Goal: Task Accomplishment & Management: Complete application form

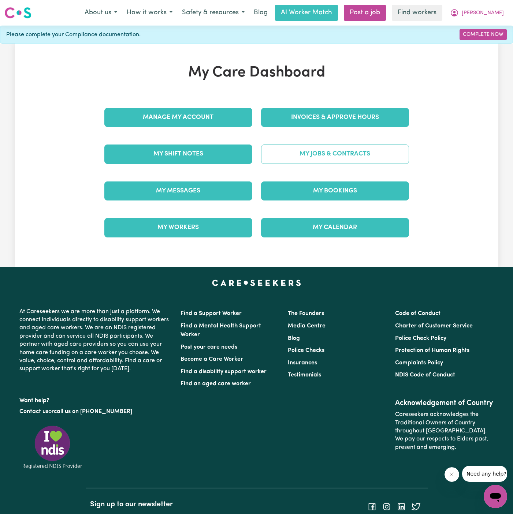
click at [342, 159] on link "My Jobs & Contracts" at bounding box center [335, 154] width 148 height 19
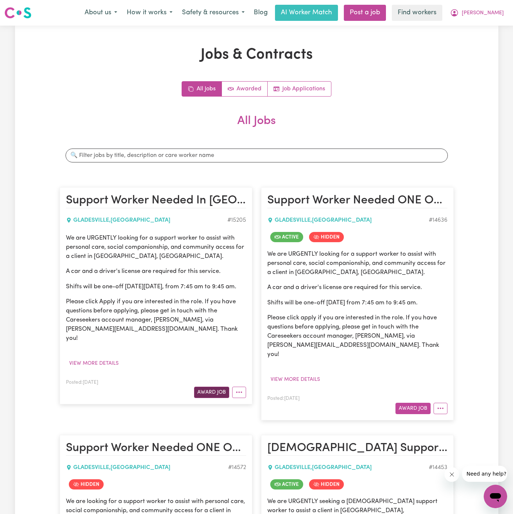
click at [216, 391] on button "Award Job" at bounding box center [211, 392] width 35 height 11
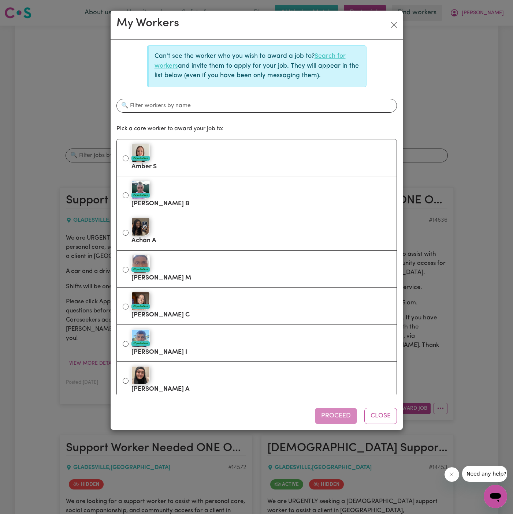
click at [333, 57] on link "Search for workers" at bounding box center [250, 61] width 191 height 16
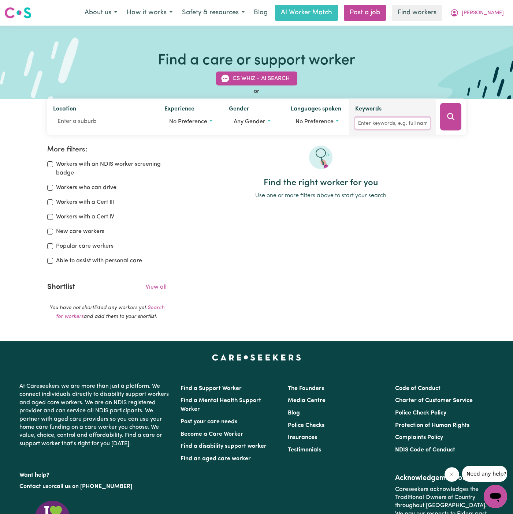
click at [393, 126] on input "Keywords" at bounding box center [392, 123] width 75 height 11
type input "jeanette"
click at [449, 116] on icon "Search" at bounding box center [450, 116] width 9 height 9
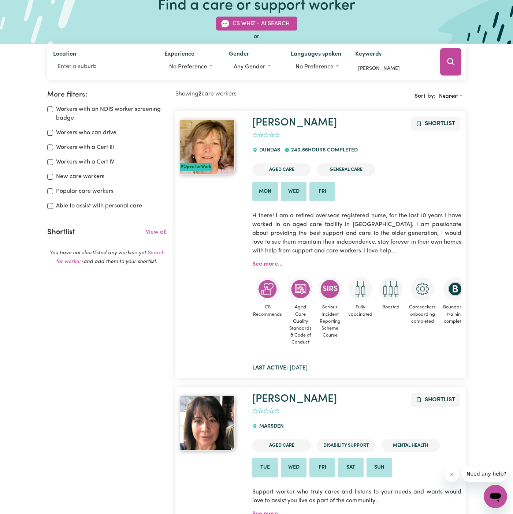
scroll to position [49, 0]
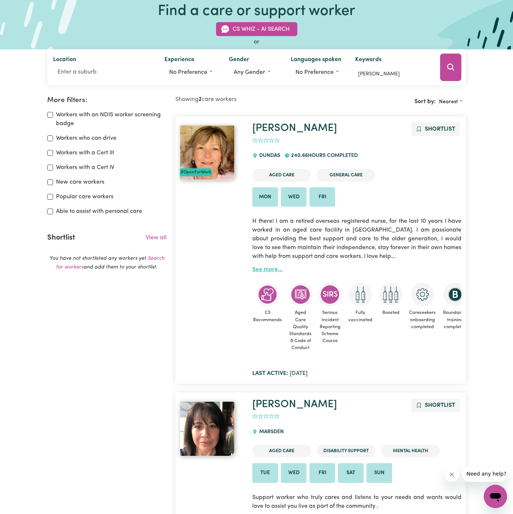
click at [270, 267] on link "See more..." at bounding box center [267, 270] width 30 height 6
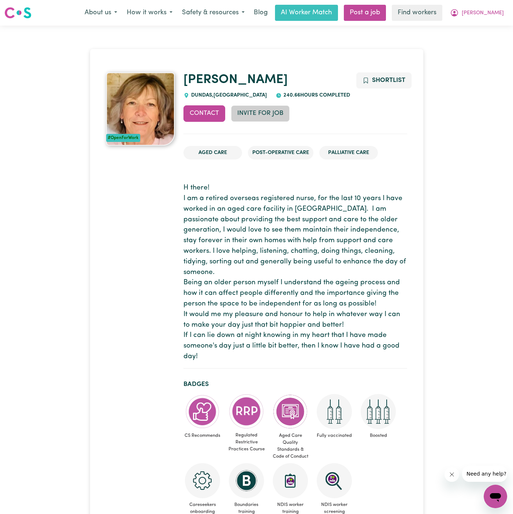
click at [275, 113] on button "Invite for Job" at bounding box center [260, 113] width 59 height 16
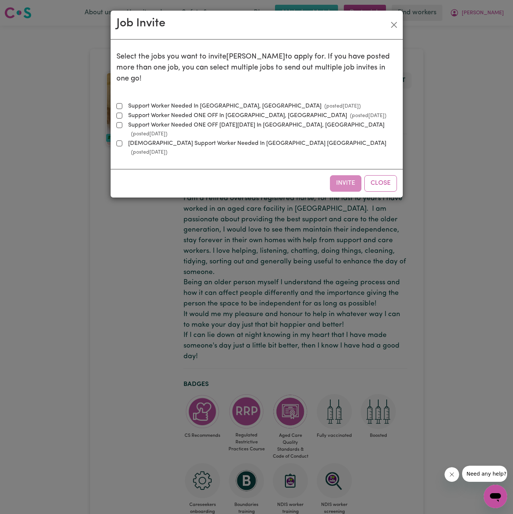
click at [223, 102] on label "Support Worker Needed In [GEOGRAPHIC_DATA], [GEOGRAPHIC_DATA] (posted [DATE] )" at bounding box center [242, 106] width 235 height 9
click at [122, 103] on input "Support Worker Needed In [GEOGRAPHIC_DATA], [GEOGRAPHIC_DATA] (posted [DATE] )" at bounding box center [119, 106] width 6 height 6
checkbox input "true"
click at [351, 175] on button "Invite" at bounding box center [345, 183] width 31 height 16
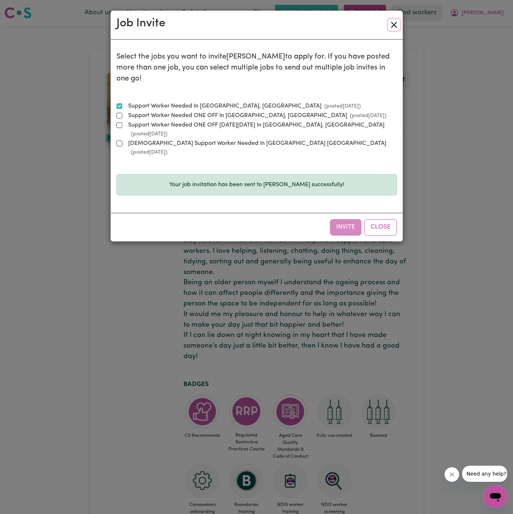
click at [397, 27] on button "Close" at bounding box center [394, 25] width 12 height 12
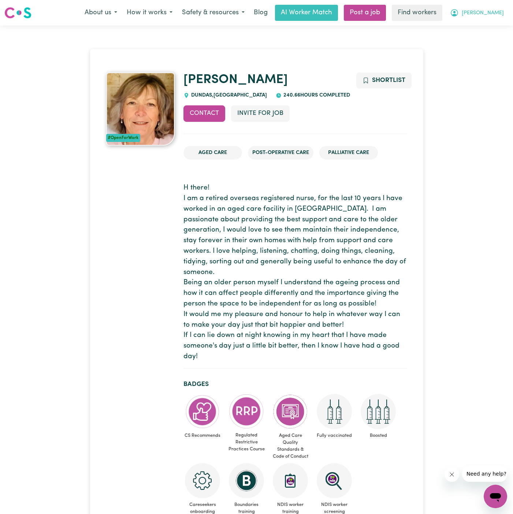
click at [500, 8] on button "[PERSON_NAME]" at bounding box center [476, 12] width 63 height 15
click at [485, 28] on link "My Dashboard" at bounding box center [479, 29] width 58 height 14
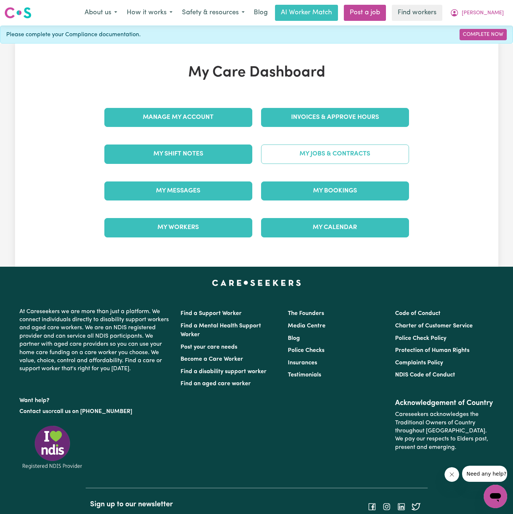
click at [335, 151] on link "My Jobs & Contracts" at bounding box center [335, 154] width 148 height 19
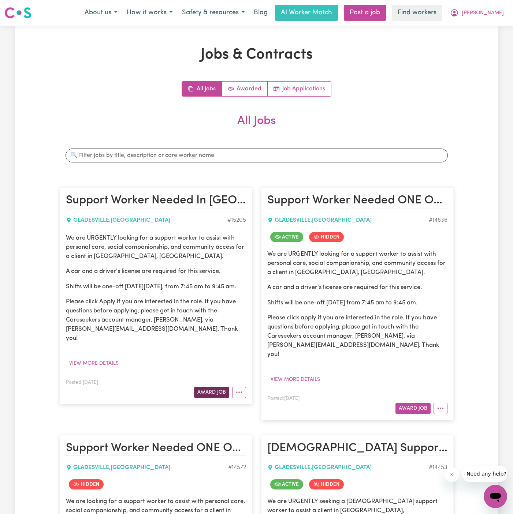
click at [215, 390] on button "Award Job" at bounding box center [211, 392] width 35 height 11
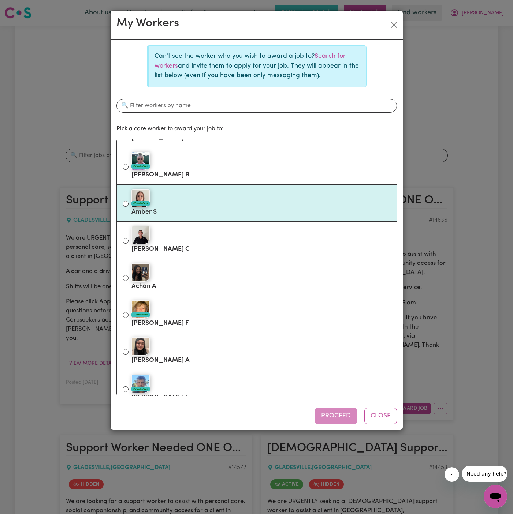
scroll to position [76, 0]
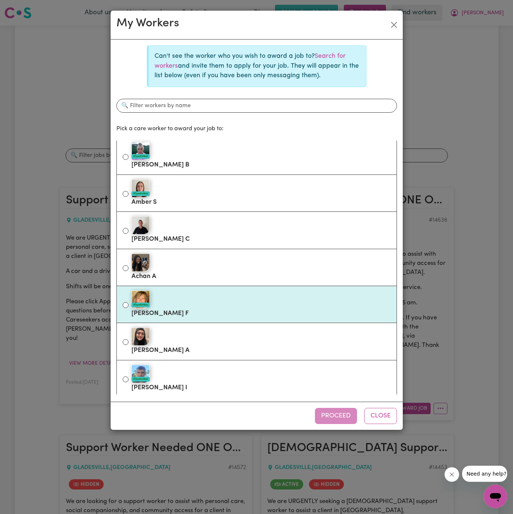
click at [198, 304] on div "#OpenForWork" at bounding box center [260, 300] width 259 height 18
click at [129, 304] on input "#OpenForWork [PERSON_NAME]" at bounding box center [126, 305] width 6 height 6
radio input "true"
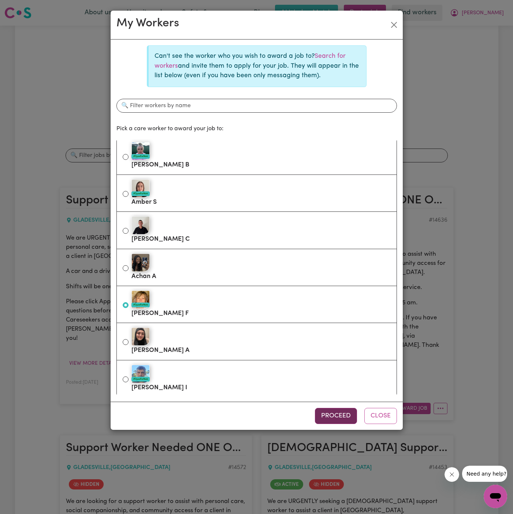
click at [341, 413] on button "Proceed" at bounding box center [336, 416] width 42 height 16
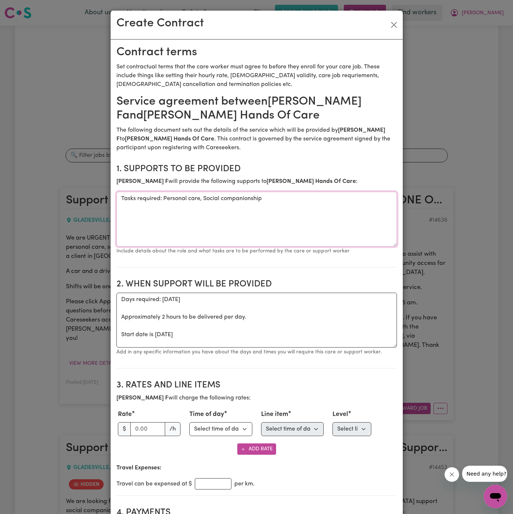
drag, startPoint x: 164, startPoint y: 198, endPoint x: 87, endPoint y: 192, distance: 77.2
click at [87, 192] on div "Create Contract Contract terms Set contractual terms that the care worker must …" at bounding box center [256, 257] width 513 height 514
click at [256, 204] on textarea "Personal care, Social companionship" at bounding box center [256, 219] width 281 height 55
click at [291, 221] on textarea "Personal care, Social companionship and community access" at bounding box center [256, 219] width 281 height 55
type textarea "Personal care, Social companionship and community access"
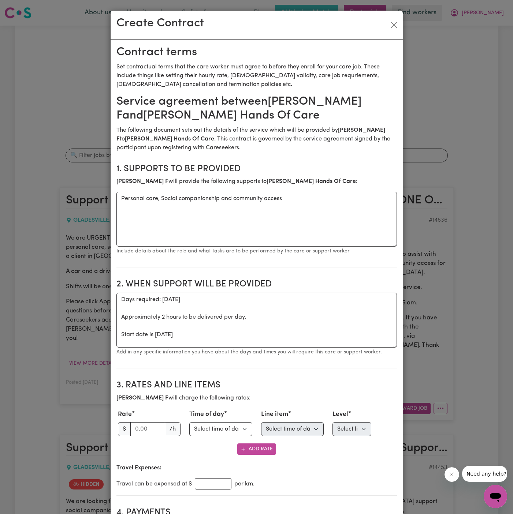
click at [248, 190] on section "1. Supports to be provided [PERSON_NAME] will provide the following supports to…" at bounding box center [256, 213] width 281 height 110
click at [194, 324] on textarea "Days required: [DATE] Approximately 2 hours to be delivered per day. Start date…" at bounding box center [256, 320] width 281 height 55
click at [151, 336] on textarea "Days required: [DATE] Approximately 2 hours to be delivered per day. Start date…" at bounding box center [256, 320] width 281 height 55
drag, startPoint x: 154, startPoint y: 336, endPoint x: 102, endPoint y: 298, distance: 64.5
click at [102, 298] on div "Create Contract Contract terms Set contractual terms that the care worker must …" at bounding box center [256, 257] width 513 height 514
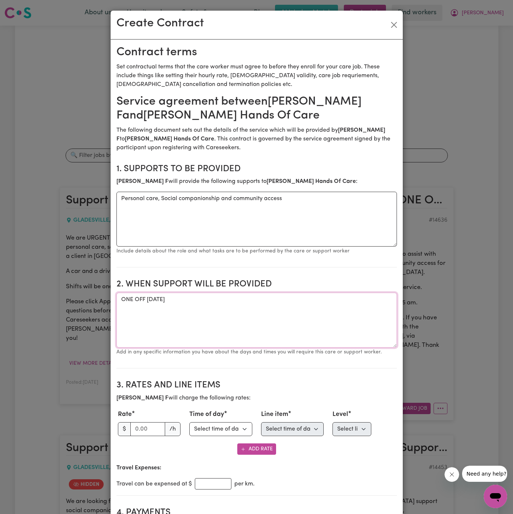
click at [220, 298] on textarea "ONE OFF [DATE]" at bounding box center [256, 320] width 281 height 55
click at [259, 301] on textarea "ONE OFF [DATE] from 745 am to 845 am" at bounding box center [256, 320] width 281 height 55
click at [291, 312] on textarea "ONE OFF [DATE] from 745 am to9845 am" at bounding box center [256, 320] width 281 height 55
click at [262, 300] on textarea "ONE OFF [DATE] from 745 am to9845 am" at bounding box center [256, 320] width 281 height 55
type textarea "ONE OFF [DATE] from 745 am to 945 am"
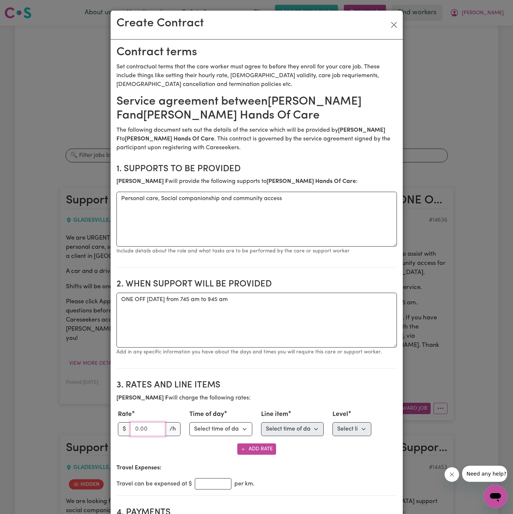
click at [140, 432] on input "number" at bounding box center [147, 430] width 35 height 14
type input "50"
click at [225, 427] on select "Select time of day Weekday Daytime Weekday Evening [DATE] [DATE] Public Holiday…" at bounding box center [220, 430] width 63 height 14
select select "WEEKDAY_DAYTIME"
click at [189, 423] on select "Select time of day Weekday Daytime Weekday Evening [DATE] [DATE] Public Holiday…" at bounding box center [220, 430] width 63 height 14
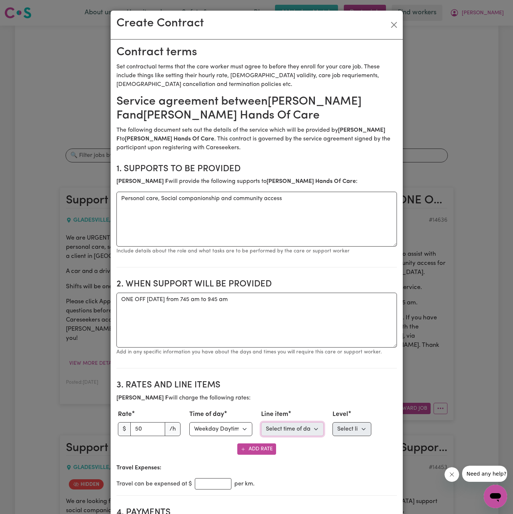
click at [268, 432] on select "Select time of day first Assistance with Self Care Activities Assistance with p…" at bounding box center [292, 430] width 63 height 14
click at [261, 423] on select "Select line item Assistance with Self Care Activities Assistance with personal …" at bounding box center [292, 430] width 63 height 14
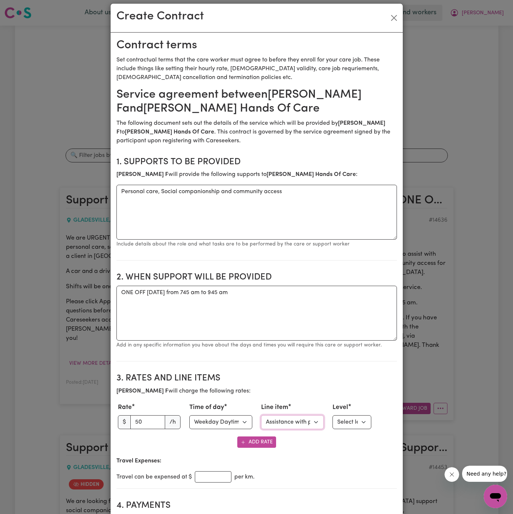
scroll to position [40, 0]
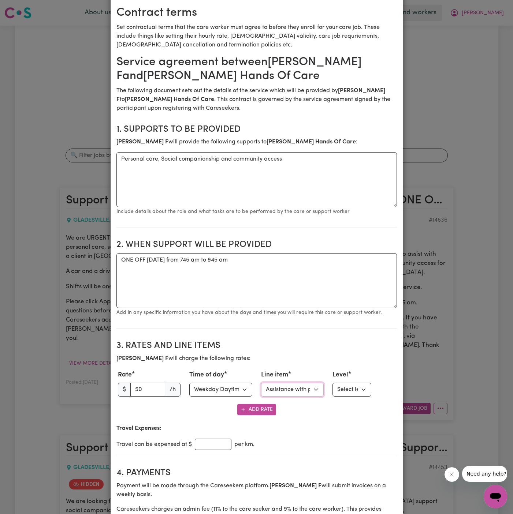
click at [297, 393] on select "Select line item Assistance with Self Care Activities Assistance with personal …" at bounding box center [292, 390] width 63 height 14
select select "COMMUNITY_ACCESS"
click at [261, 383] on select "Select line item Assistance with Self Care Activities Assistance with personal …" at bounding box center [292, 390] width 63 height 14
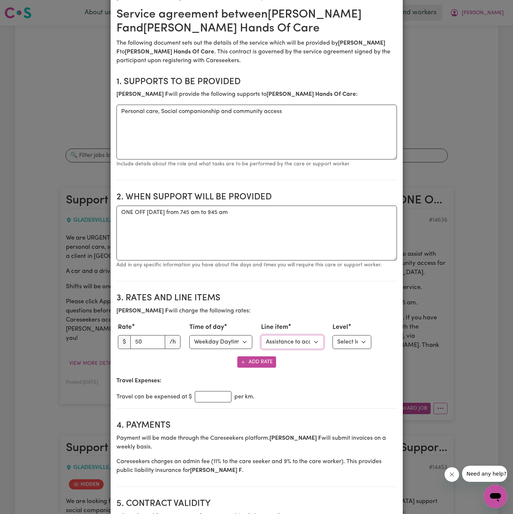
scroll to position [113, 0]
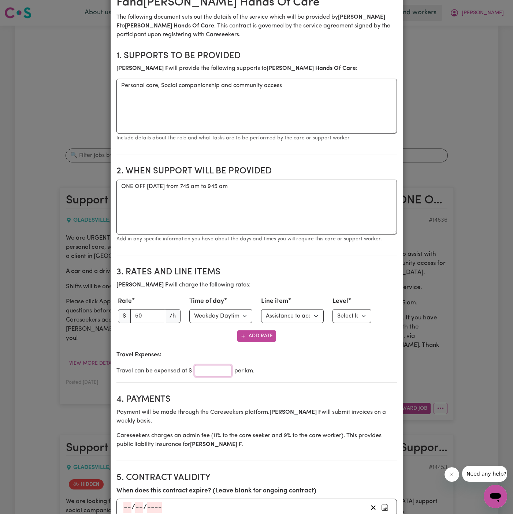
click at [205, 369] on input "number" at bounding box center [213, 370] width 37 height 11
type input ".90"
click at [301, 371] on div "Travel can be expensed at $ .90 per km." at bounding box center [256, 370] width 281 height 11
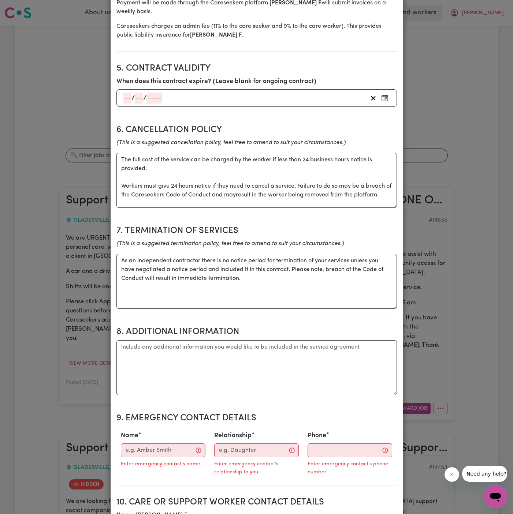
scroll to position [556, 0]
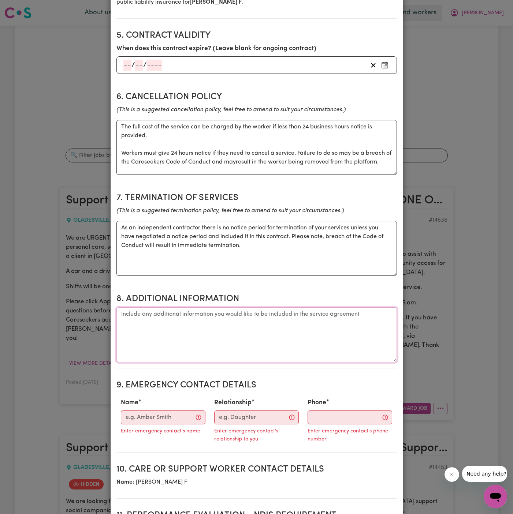
click at [218, 335] on textarea "Additional information" at bounding box center [256, 335] width 281 height 55
paste textarea "[STREET_ADDRESS] 2011 (same building as client [PERSON_NAME], house number to b…"
drag, startPoint x: 359, startPoint y: 316, endPoint x: 315, endPoint y: 315, distance: 43.2
click at [315, 315] on textarea "Client's Address: [STREET_ADDRESS] 2011 (same building as client [PERSON_NAME],…" at bounding box center [256, 335] width 281 height 55
type textarea "Client's Address: [STREET_ADDRESS] 2011 (house number to be confirmed)"
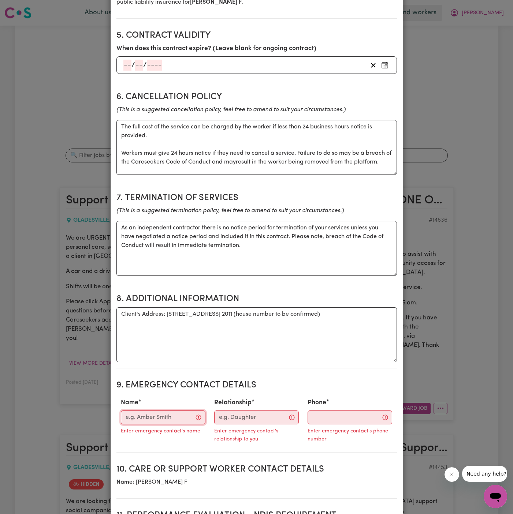
click at [172, 418] on input "Name" at bounding box center [163, 418] width 85 height 14
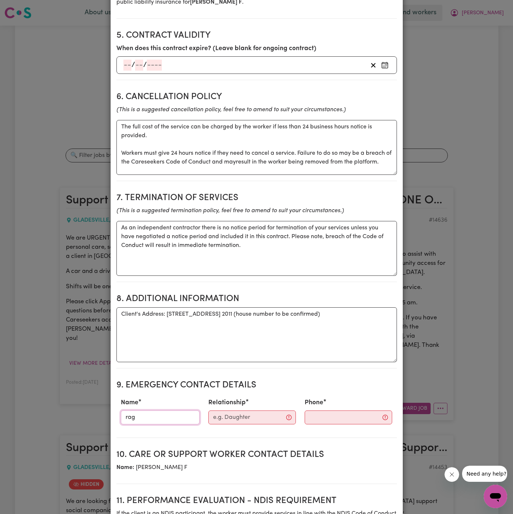
type input "[PERSON_NAME]"
click at [235, 414] on input "Relationship" at bounding box center [252, 418] width 88 height 14
click at [236, 411] on input "Case Manager" at bounding box center [249, 418] width 80 height 14
click at [245, 376] on section "9. Emergency Contact Details Name [PERSON_NAME] Relationship hand Manager Phone" at bounding box center [256, 407] width 281 height 64
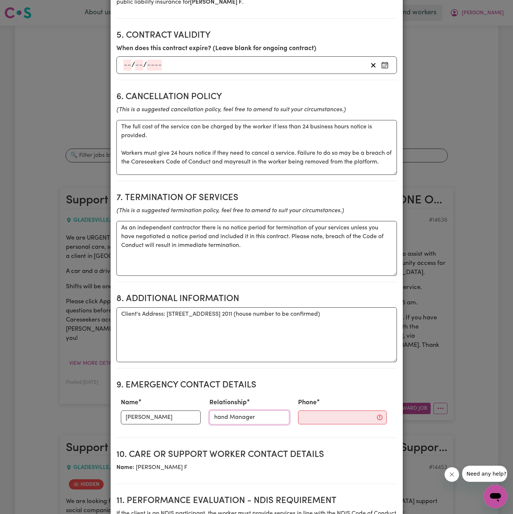
click at [226, 413] on input "hand Manager" at bounding box center [249, 418] width 80 height 14
type input "Hands Of Care"
click at [315, 413] on input "Phone" at bounding box center [342, 418] width 89 height 14
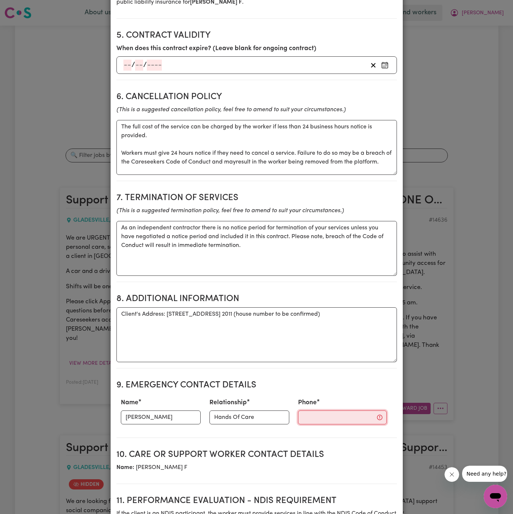
paste input "0424 558 544"
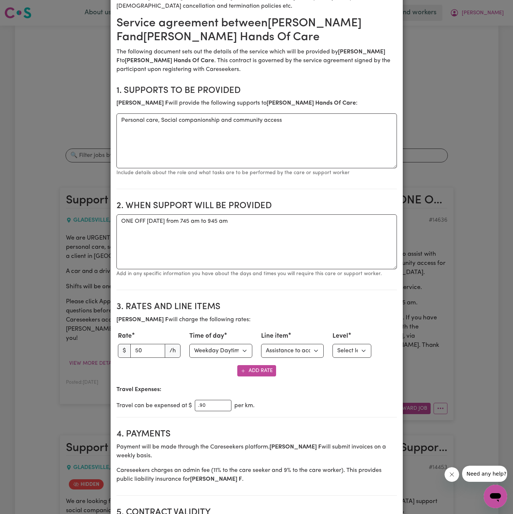
scroll to position [77, 0]
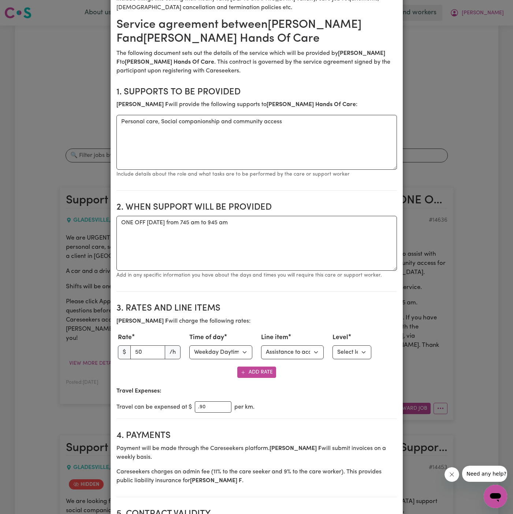
type input "0424 558 544"
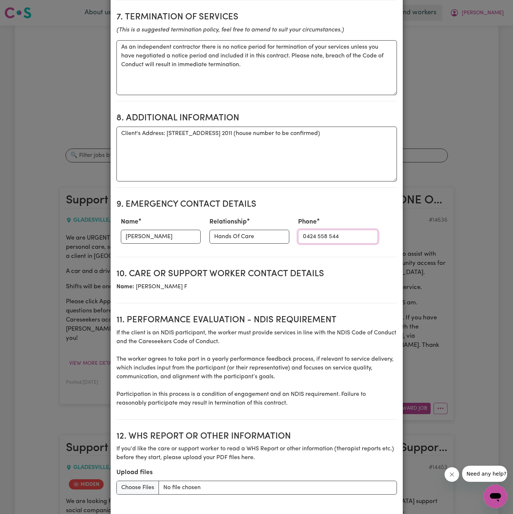
scroll to position [784, 0]
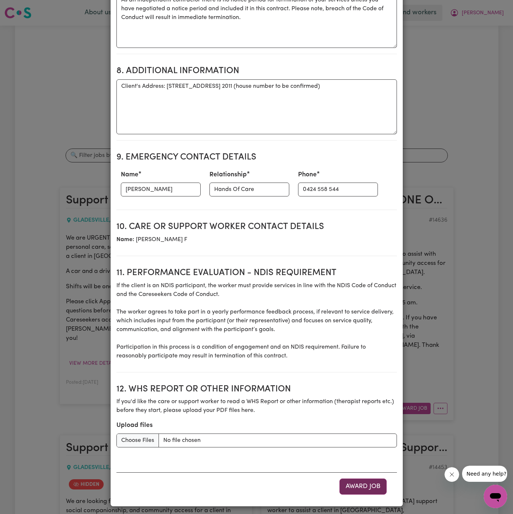
click at [363, 479] on button "Award Job" at bounding box center [362, 487] width 47 height 16
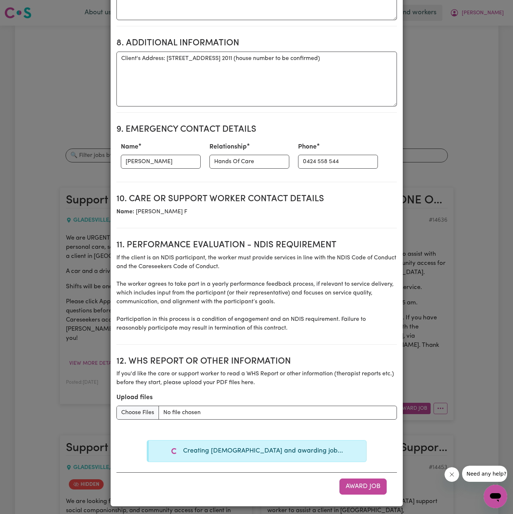
scroll to position [0, 0]
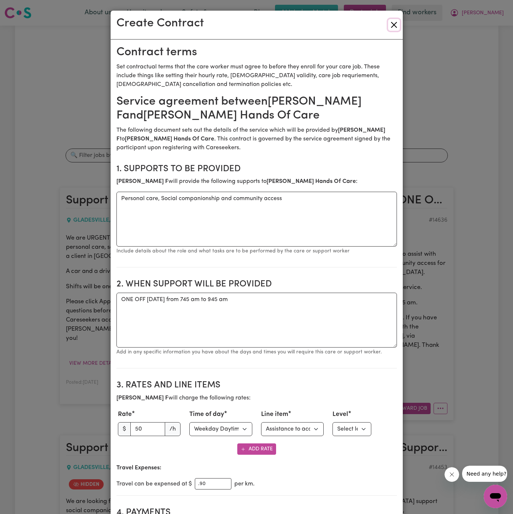
click at [393, 27] on button "Close" at bounding box center [394, 25] width 12 height 12
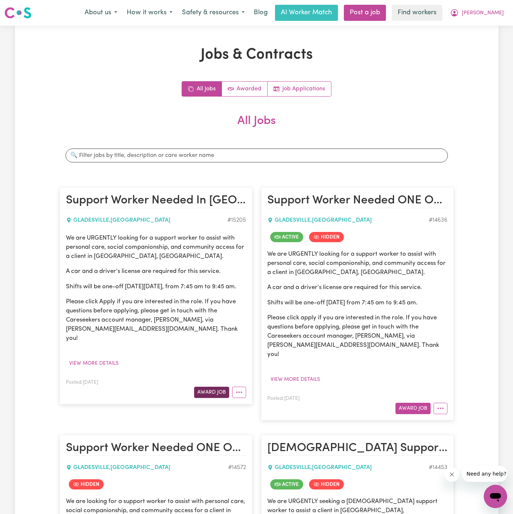
click at [216, 392] on button "Award Job" at bounding box center [211, 392] width 35 height 11
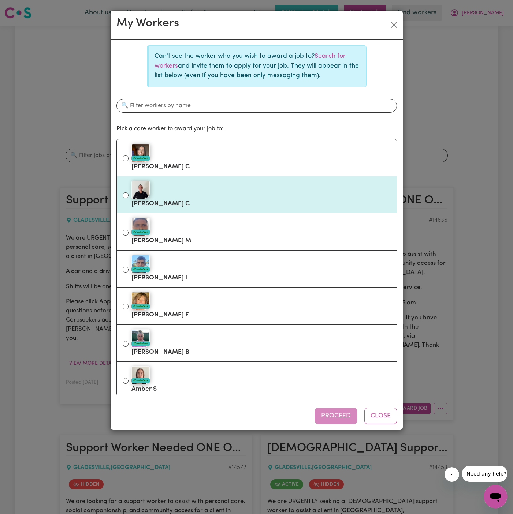
scroll to position [76, 0]
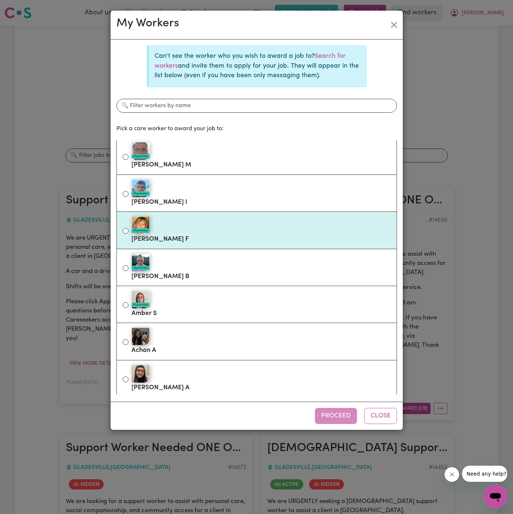
click at [234, 237] on label "#OpenForWork [PERSON_NAME]" at bounding box center [260, 230] width 259 height 31
click at [129, 234] on input "#OpenForWork [PERSON_NAME]" at bounding box center [126, 231] width 6 height 6
radio input "true"
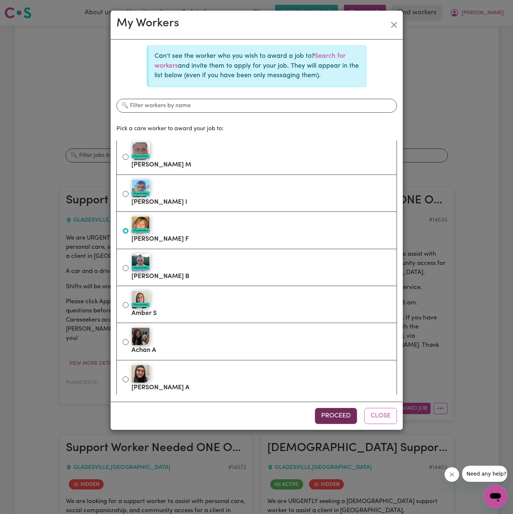
click at [330, 420] on button "Proceed" at bounding box center [336, 416] width 42 height 16
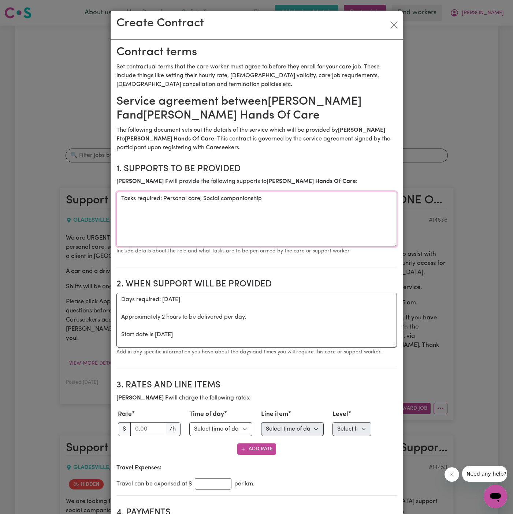
drag, startPoint x: 164, startPoint y: 200, endPoint x: 97, endPoint y: 200, distance: 67.0
click at [97, 200] on div "Create Contract Contract terms Set contractual terms that the care worker must …" at bounding box center [256, 257] width 513 height 514
click at [248, 198] on textarea "Personal care, Social companionship" at bounding box center [256, 219] width 281 height 55
click at [265, 197] on textarea "Personal care, Social companionship and commuity acess" at bounding box center [256, 219] width 281 height 55
click at [246, 201] on textarea "Personal care, Social companionship and commuity access" at bounding box center [256, 219] width 281 height 55
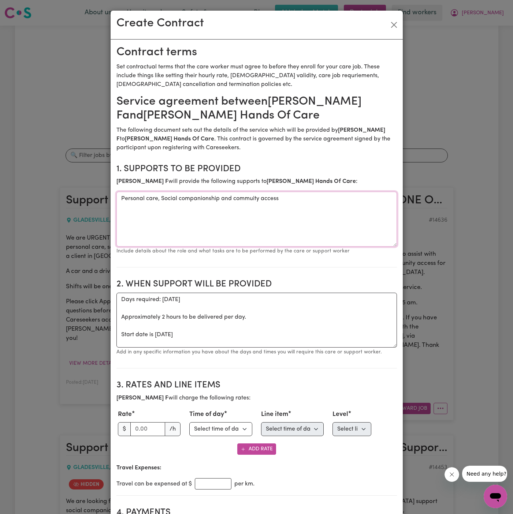
drag, startPoint x: 252, startPoint y: 199, endPoint x: 294, endPoint y: 217, distance: 46.5
click at [259, 203] on textarea "Personal care, Social companionship and commuity access" at bounding box center [256, 219] width 281 height 55
click at [311, 223] on textarea "Personal care, Social companionship and community access" at bounding box center [256, 219] width 281 height 55
type textarea "Personal care, Social companionship and community access"
drag, startPoint x: 153, startPoint y: 337, endPoint x: 111, endPoint y: 300, distance: 56.0
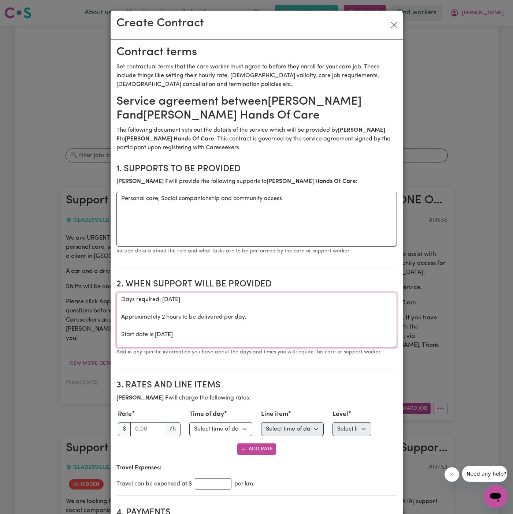
click at [241, 300] on textarea "ONE OFF [DATE]" at bounding box center [256, 320] width 281 height 55
type textarea "ONE OFF [DATE] from 745 am to 945 am"
click at [141, 427] on input "number" at bounding box center [147, 430] width 35 height 14
type input "50"
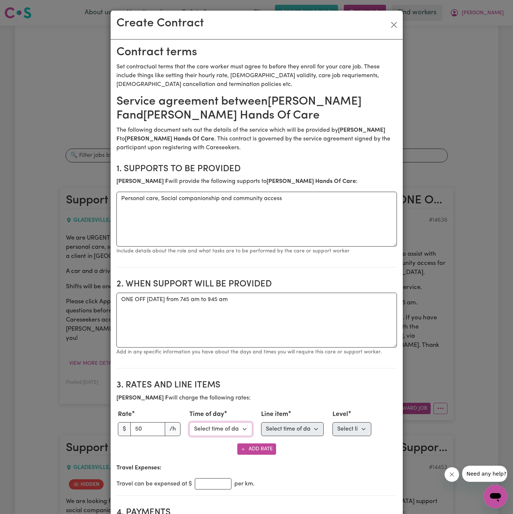
click at [198, 432] on select "Select time of day Weekday Daytime Weekday Evening [DATE] [DATE] Public Holiday…" at bounding box center [220, 430] width 63 height 14
select select "WEEKDAY_DAYTIME"
click at [189, 423] on select "Select time of day Weekday Daytime Weekday Evening [DATE] [DATE] Public Holiday…" at bounding box center [220, 430] width 63 height 14
click at [294, 427] on select "Select line item Assistance with Self Care Activities Assistance with personal …" at bounding box center [292, 430] width 63 height 14
select select "COMMUNITY_ACCESS"
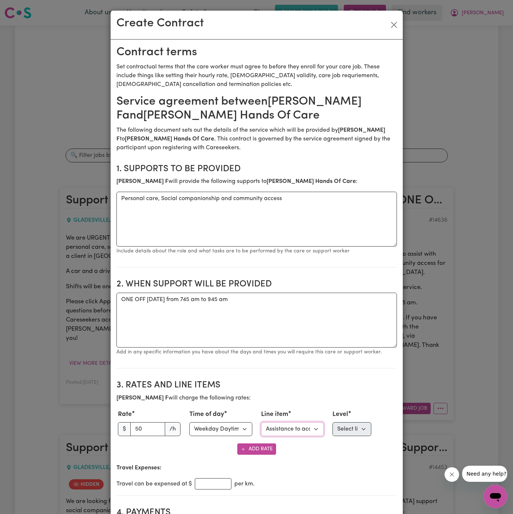
click at [261, 423] on select "Select line item Assistance with Self Care Activities Assistance with personal …" at bounding box center [292, 430] width 63 height 14
click at [341, 429] on select "Select level Standard Level 1 High Intensity Level 2" at bounding box center [352, 430] width 39 height 14
select select "ONE"
click at [333, 423] on select "Select level Standard Level 1 High Intensity Level 2" at bounding box center [352, 430] width 39 height 14
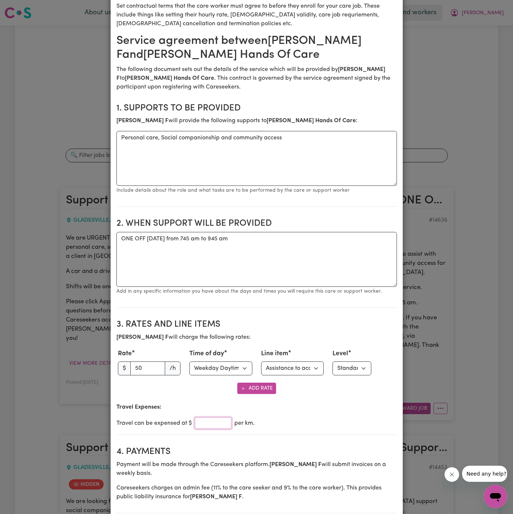
click at [213, 420] on input "number" at bounding box center [213, 423] width 37 height 11
drag, startPoint x: 213, startPoint y: 420, endPoint x: 254, endPoint y: 420, distance: 40.6
click at [215, 420] on input ".90" at bounding box center [213, 423] width 37 height 11
type input ".90"
click at [254, 420] on div "Travel can be expensed at $ .90 per km." at bounding box center [256, 423] width 281 height 11
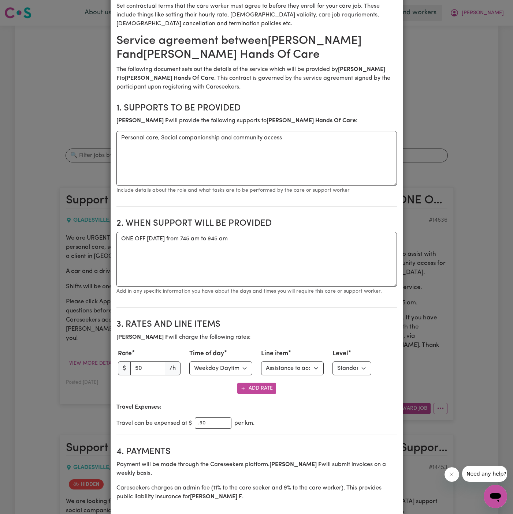
click at [300, 420] on div "Travel can be expensed at $ .90 per km." at bounding box center [256, 423] width 281 height 11
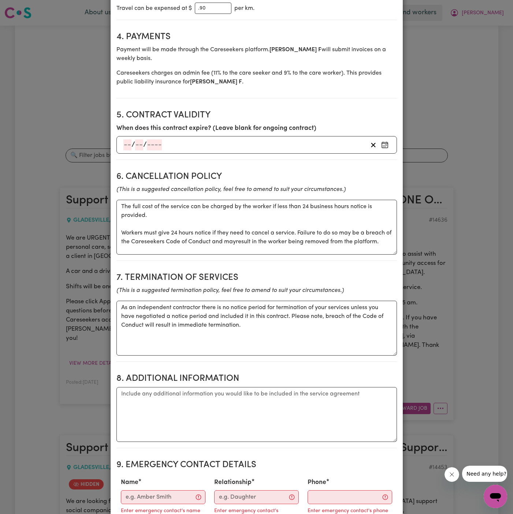
scroll to position [508, 0]
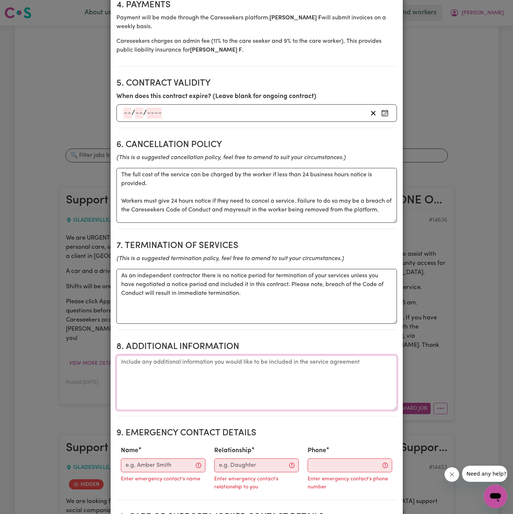
click at [307, 358] on textarea "Additional information" at bounding box center [256, 383] width 281 height 55
paste textarea "[STREET_ADDRESS] 2011 (same building as client [PERSON_NAME], house number to b…"
drag, startPoint x: 357, startPoint y: 363, endPoint x: 307, endPoint y: 363, distance: 49.4
click at [307, 363] on textarea "Client's address: 103 Victoria Road, Gladesville, NSW 2011 (same building as cl…" at bounding box center [256, 383] width 281 height 55
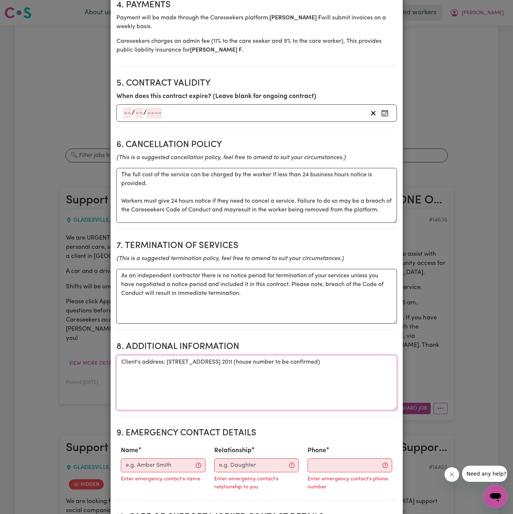
type textarea "Client's address: 103 Victoria Road, Gladesville, NSW 2011 (house number to be …"
click at [183, 466] on input "Name" at bounding box center [163, 466] width 85 height 14
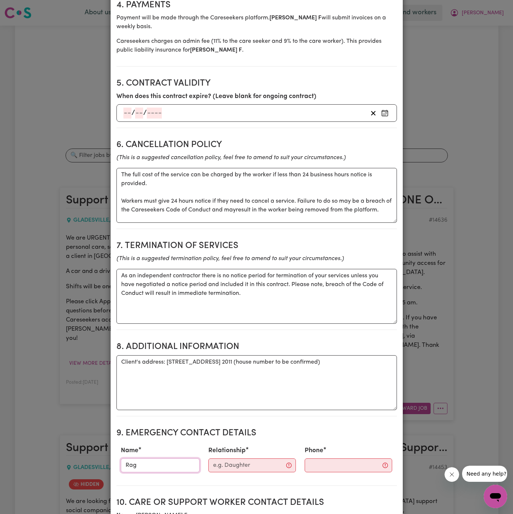
type input "[PERSON_NAME]"
click at [249, 465] on input "Relationship" at bounding box center [252, 466] width 88 height 14
type input "Hands Of Care"
click at [321, 467] on input "Phone" at bounding box center [342, 466] width 89 height 14
paste input "0424 558 544"
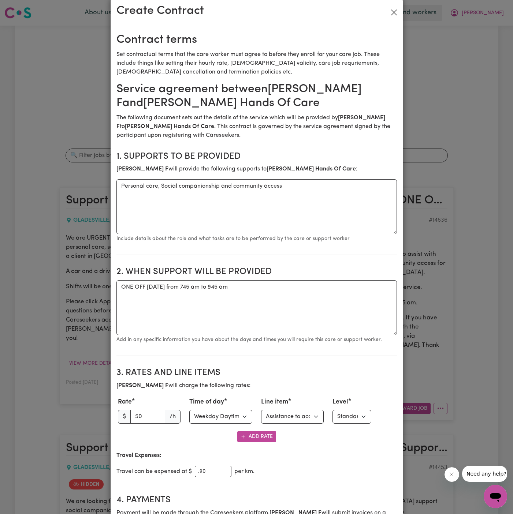
scroll to position [0, 0]
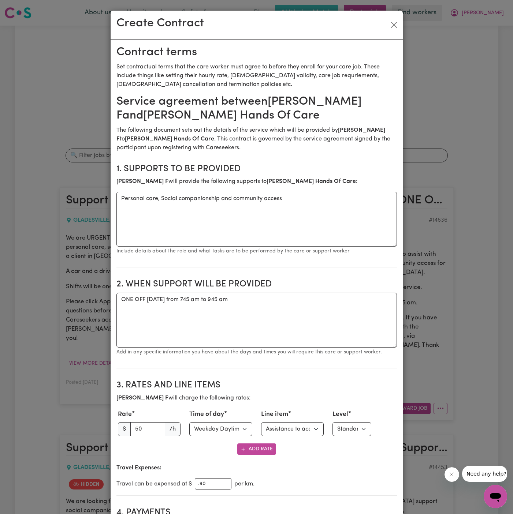
type input "0424 558 544"
click at [305, 224] on textarea "Personal care, Social companionship and community access" at bounding box center [256, 219] width 281 height 55
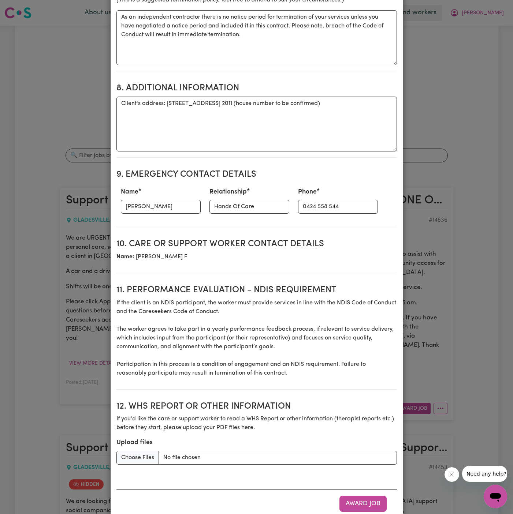
scroll to position [784, 0]
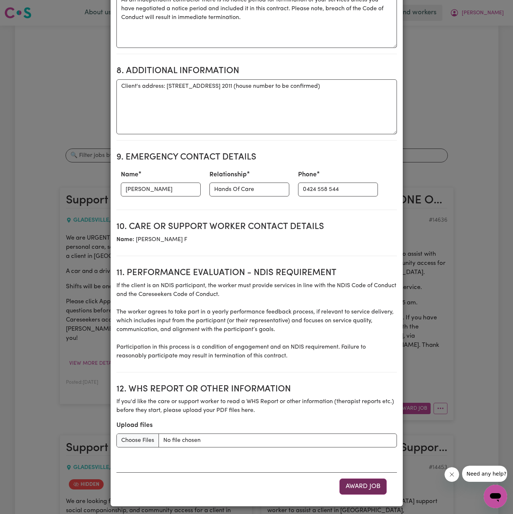
click at [364, 483] on button "Award Job" at bounding box center [362, 487] width 47 height 16
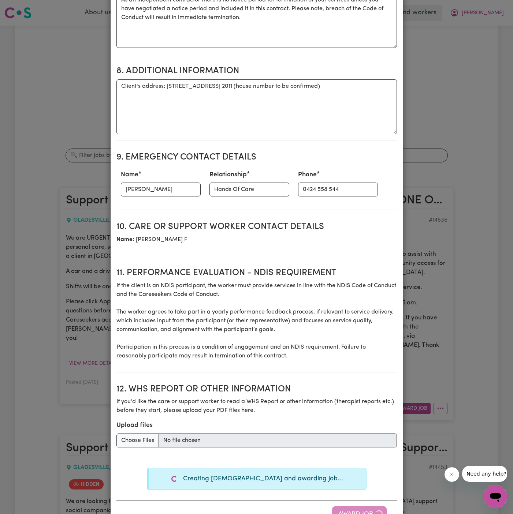
type textarea "Tasks required: Personal care, Social companionship"
type textarea "Days required: [DATE] Approximately 2 hours to be delivered per day. Start date…"
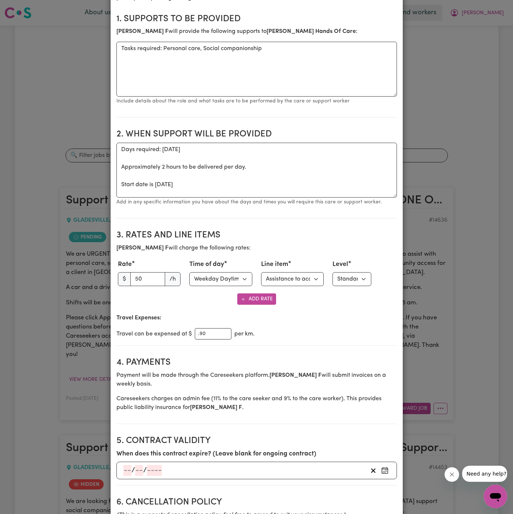
scroll to position [0, 0]
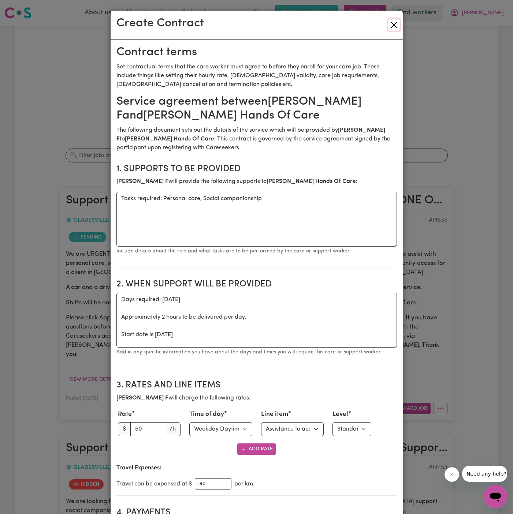
click at [396, 23] on button "Close" at bounding box center [394, 25] width 12 height 12
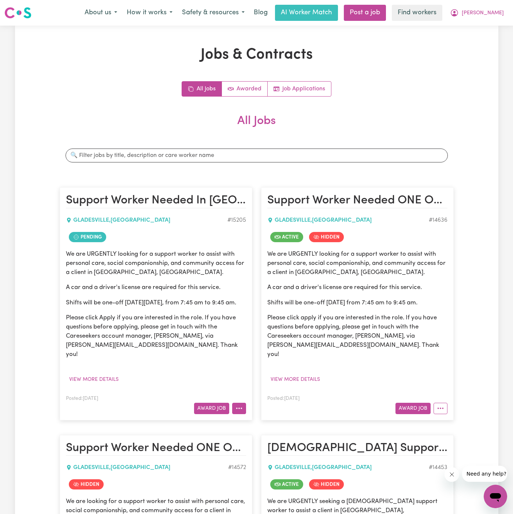
click at [240, 405] on icon "More options" at bounding box center [238, 408] width 7 height 7
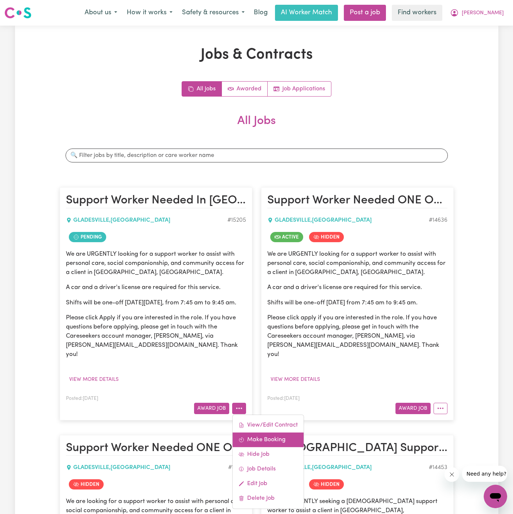
click at [279, 435] on link "Make Booking" at bounding box center [268, 440] width 71 height 15
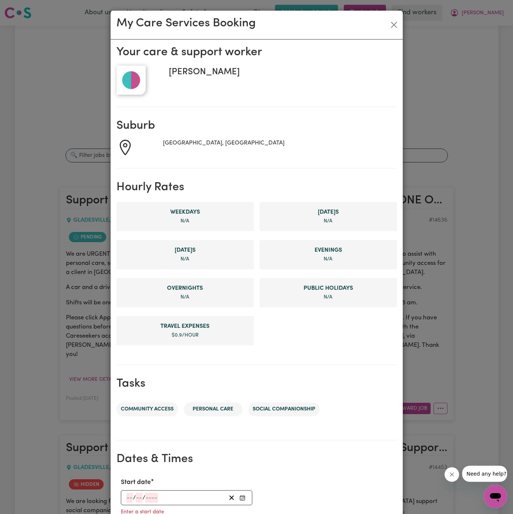
scroll to position [168, 0]
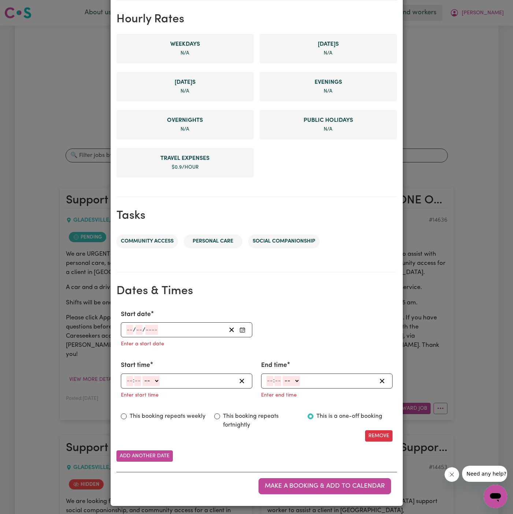
click at [126, 329] on input "number" at bounding box center [129, 330] width 7 height 10
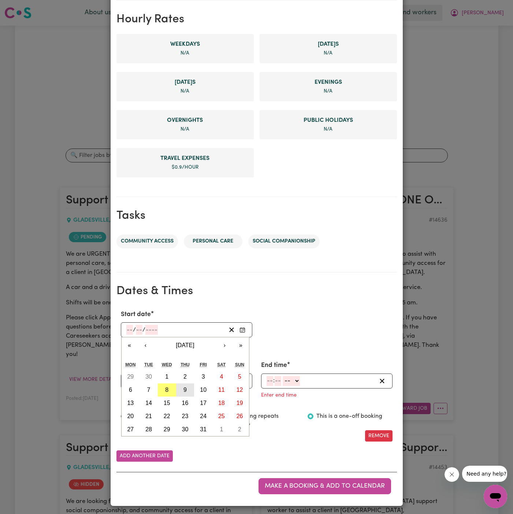
click at [185, 387] on abbr "9" at bounding box center [184, 390] width 3 height 6
type input "2025-10-09"
type input "9"
type input "10"
type input "2025"
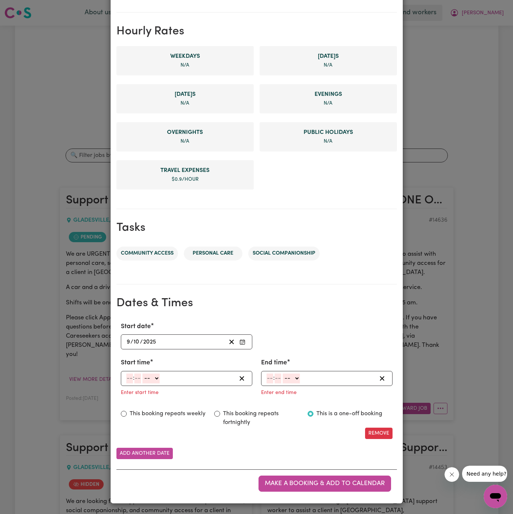
scroll to position [154, 0]
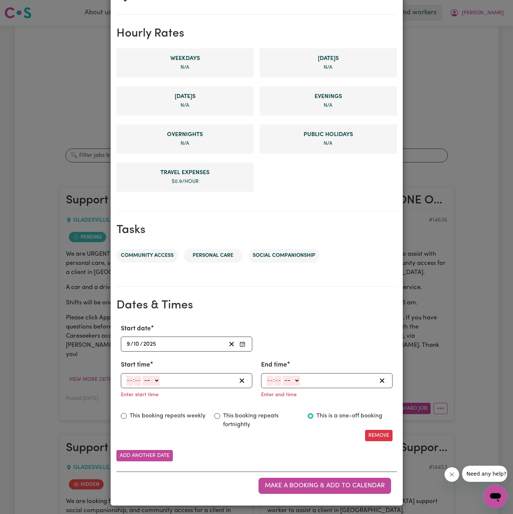
click at [128, 379] on input "number" at bounding box center [129, 381] width 7 height 10
type input "7"
type input "5"
type input "45"
click at [161, 380] on div "7 : 45 -- AM PM" at bounding box center [181, 381] width 111 height 10
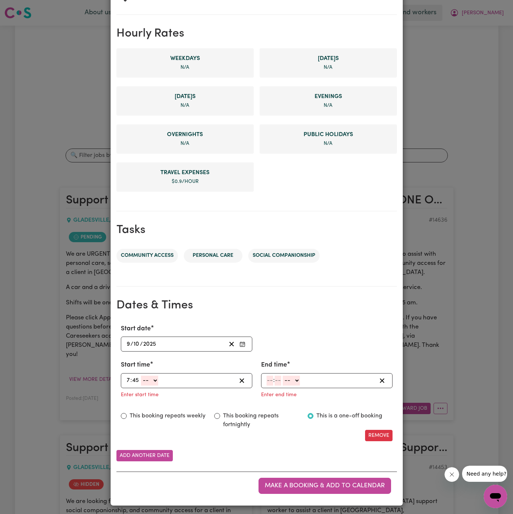
click at [154, 378] on select "-- AM PM" at bounding box center [149, 381] width 17 height 10
select select "am"
click at [141, 376] on select "-- AM PM" at bounding box center [149, 381] width 17 height 10
type input "07:45"
click at [267, 376] on input "number" at bounding box center [270, 381] width 7 height 10
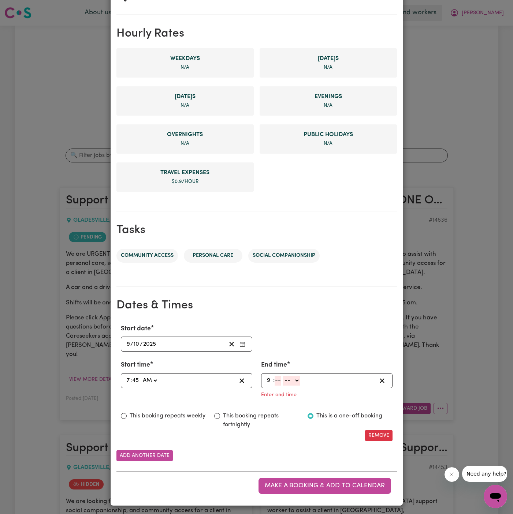
type input "9"
type input "45"
click at [287, 377] on select "-- AM PM" at bounding box center [289, 381] width 17 height 10
select select "am"
click at [281, 386] on select "-- AM PM" at bounding box center [289, 381] width 17 height 10
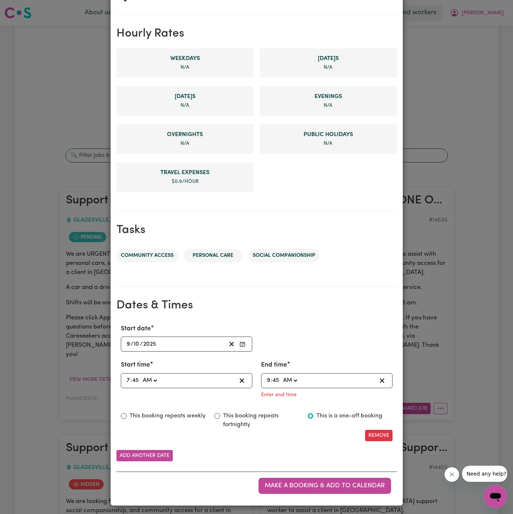
type input "09:45"
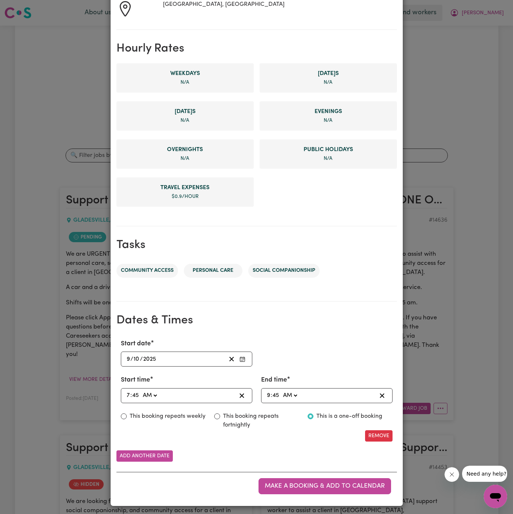
click at [304, 335] on div "Start date 2025-10-09 9 / 10 / 2025 « ‹ October 2025 › » Mon Tue Wed Thu Fri Sa…" at bounding box center [256, 391] width 281 height 114
click at [320, 485] on span "Make a booking & add to calendar" at bounding box center [325, 486] width 120 height 6
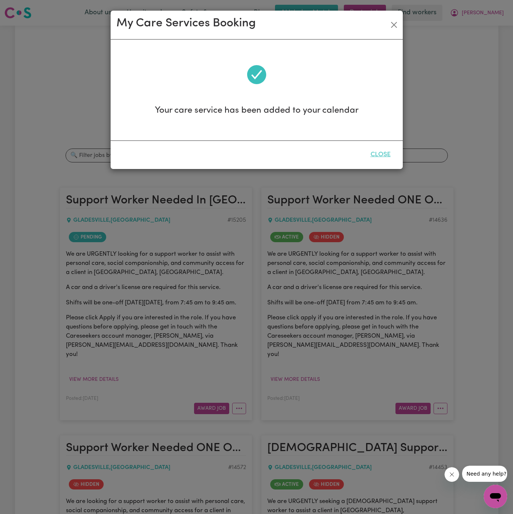
click at [387, 152] on button "Close" at bounding box center [380, 155] width 33 height 16
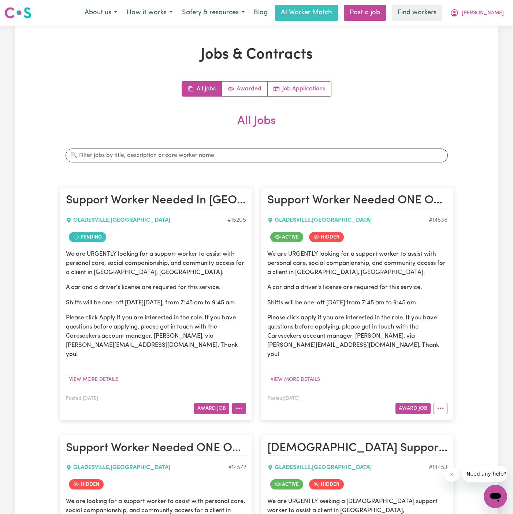
click at [242, 406] on button "More options" at bounding box center [239, 408] width 14 height 11
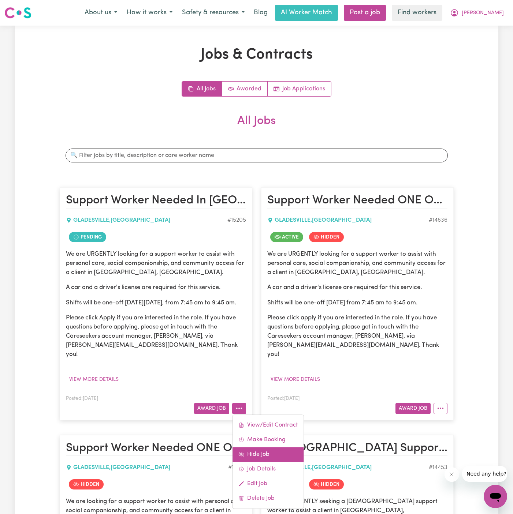
click at [274, 450] on link "Hide Job" at bounding box center [268, 454] width 71 height 15
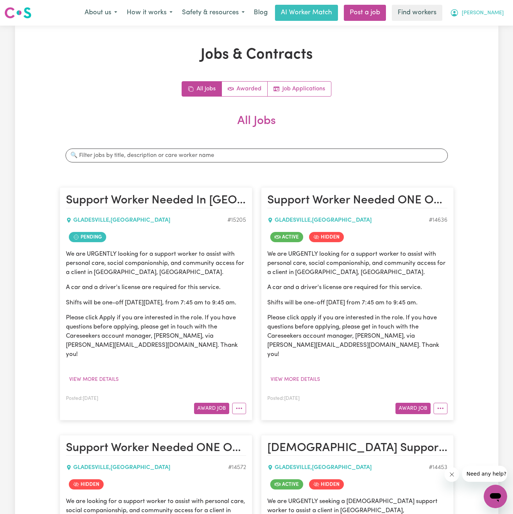
click at [499, 12] on span "[PERSON_NAME]" at bounding box center [483, 13] width 42 height 8
click at [494, 40] on link "Logout" at bounding box center [479, 42] width 58 height 14
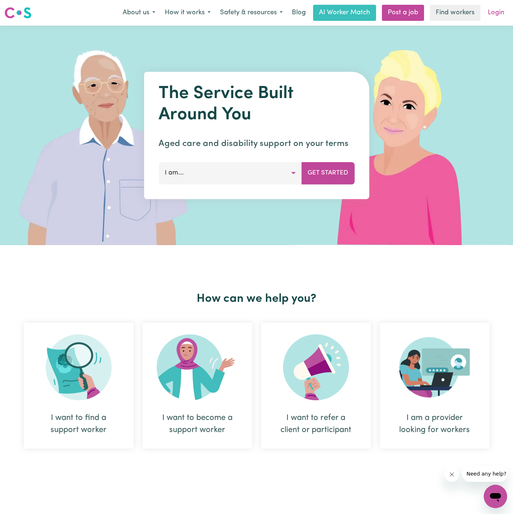
click at [498, 11] on link "Login" at bounding box center [495, 13] width 25 height 16
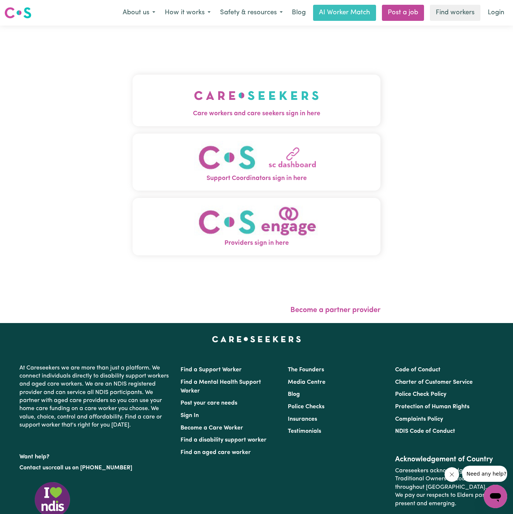
click at [224, 75] on button "Care workers and care seekers sign in here" at bounding box center [257, 100] width 248 height 51
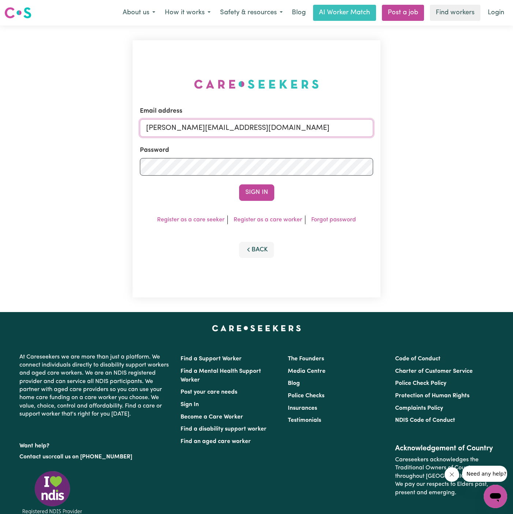
click at [267, 130] on input "dyan@careseekers.com.au" at bounding box center [256, 128] width 233 height 18
drag, startPoint x: 181, startPoint y: 126, endPoint x: 485, endPoint y: 131, distance: 303.6
click at [485, 131] on div "Email address superuser~NicolinaAbignanoKNC@careseekers.com.au Password Sign In…" at bounding box center [256, 169] width 513 height 287
drag, startPoint x: 184, startPoint y: 131, endPoint x: 382, endPoint y: 129, distance: 197.8
click at [382, 129] on div "Email address superuser~NicolinaAbignanoKNC@careseekers.com.au Password Sign In…" at bounding box center [256, 169] width 257 height 287
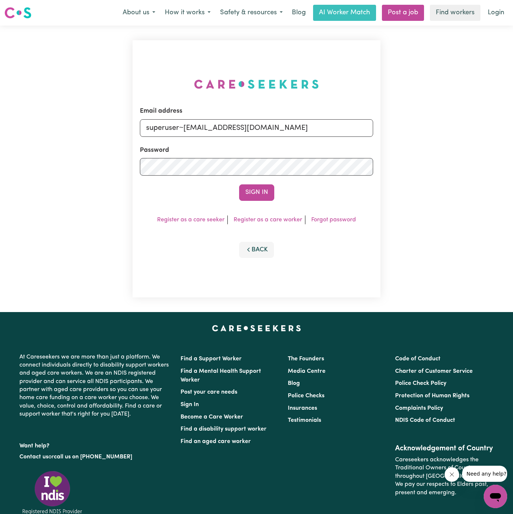
type input "superuser~mdbilalzafar0@gmail.com"
click at [239, 185] on button "Sign In" at bounding box center [256, 193] width 35 height 16
